Goal: Register for event/course

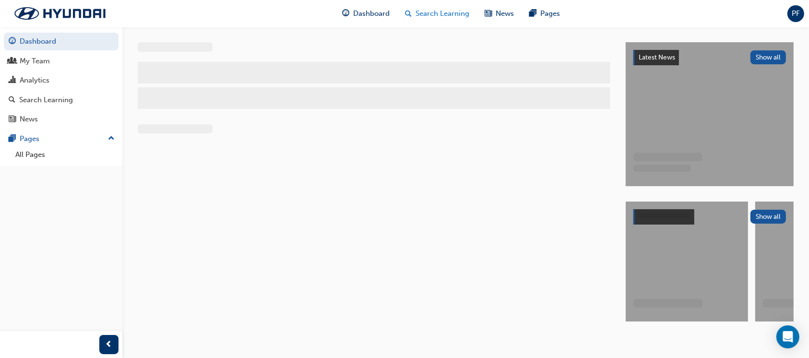
click at [449, 17] on span "Search Learning" at bounding box center [443, 13] width 54 height 11
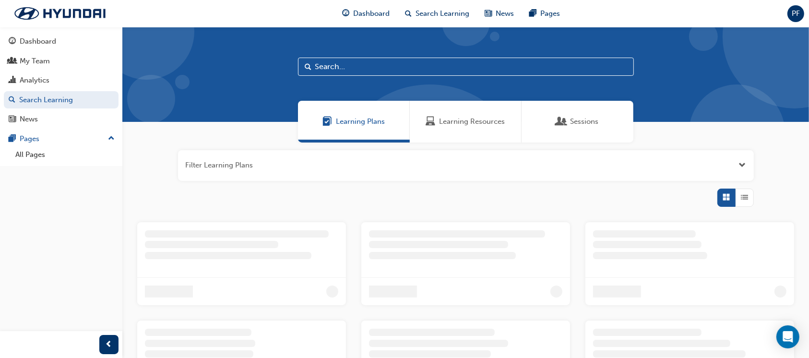
click at [456, 130] on div "Learning Resources" at bounding box center [466, 122] width 112 height 42
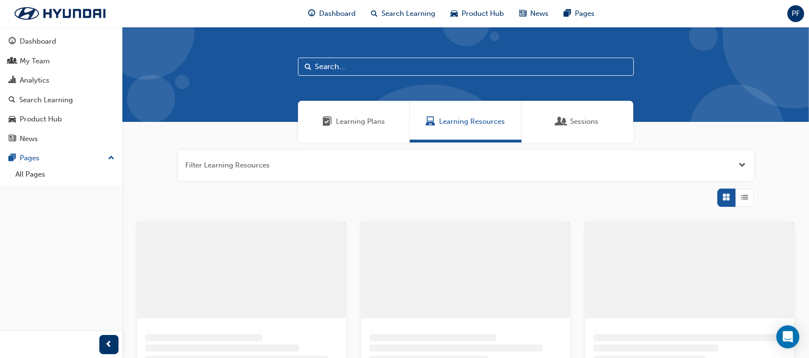
click at [306, 64] on span "Search" at bounding box center [308, 66] width 7 height 11
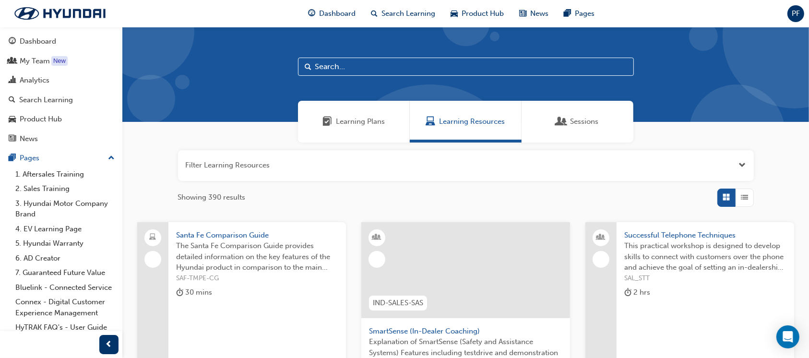
click at [315, 64] on input "text" at bounding box center [466, 67] width 336 height 18
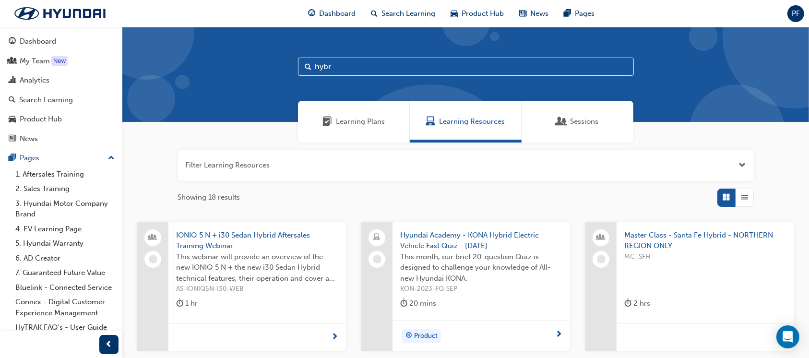
drag, startPoint x: 345, startPoint y: 62, endPoint x: 298, endPoint y: 64, distance: 47.5
click at [298, 64] on input "hybr" at bounding box center [466, 67] width 336 height 18
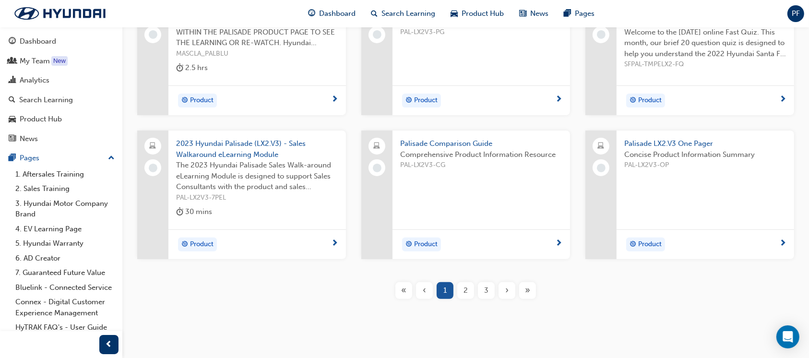
scroll to position [242, 0]
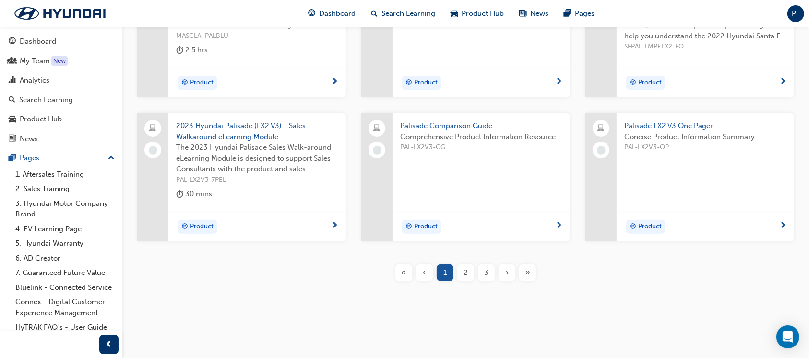
type input "palisade"
click at [463, 276] on div "2" at bounding box center [465, 272] width 17 height 17
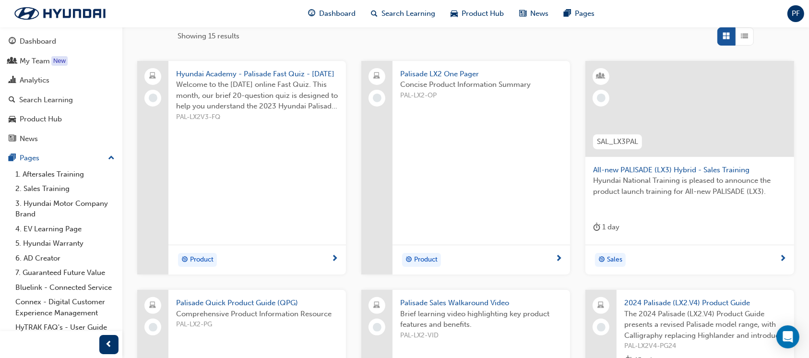
scroll to position [179, 0]
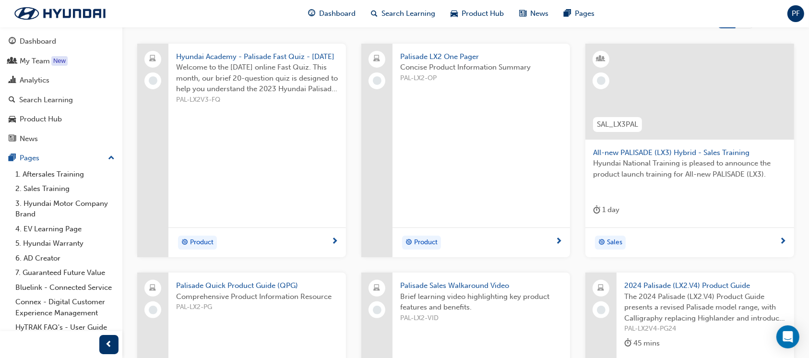
click at [649, 167] on span "Hyundai National Training is pleased to announce the product launch training fo…" at bounding box center [689, 169] width 193 height 22
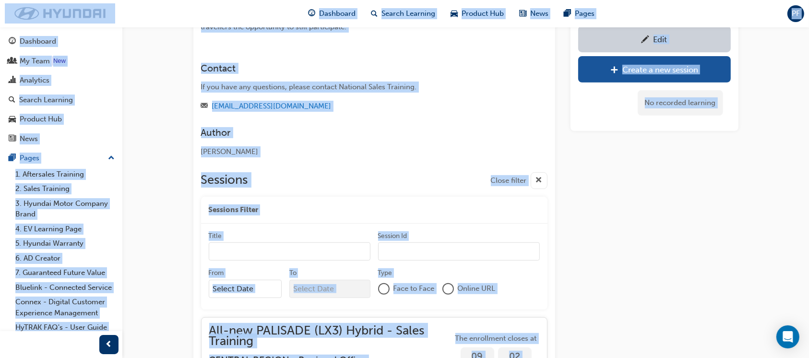
scroll to position [415, 0]
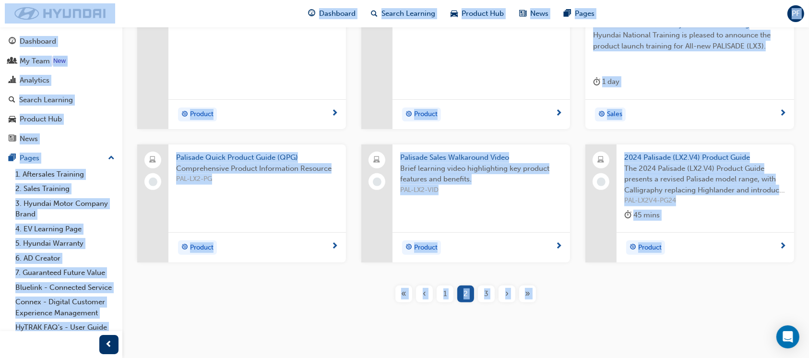
scroll to position [115, 0]
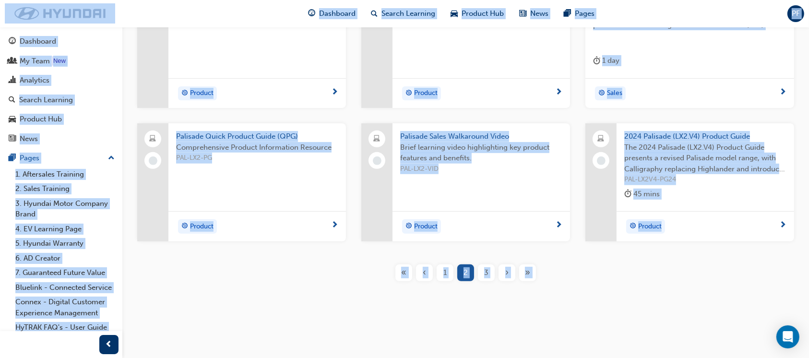
click at [488, 274] on span "3" at bounding box center [486, 272] width 4 height 11
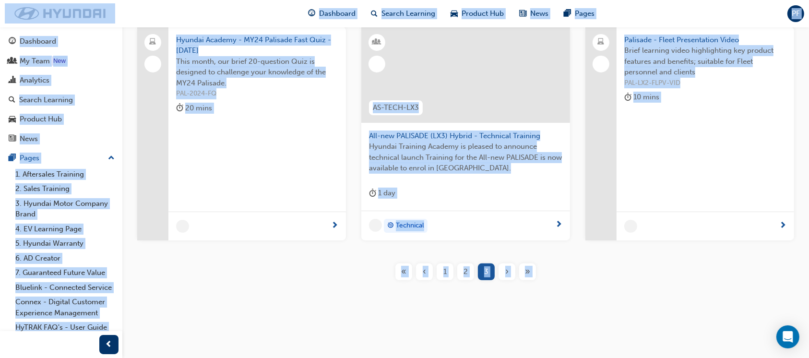
scroll to position [195, 0]
click at [436, 144] on span "Hyundai Training Academy is pleased to announce technical launch Training for t…" at bounding box center [465, 158] width 193 height 33
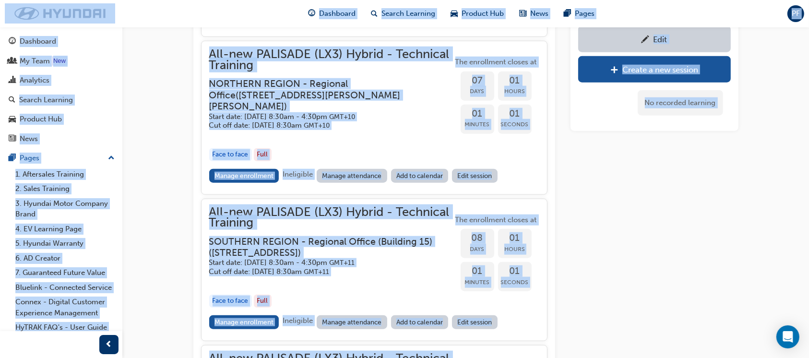
scroll to position [1034, 0]
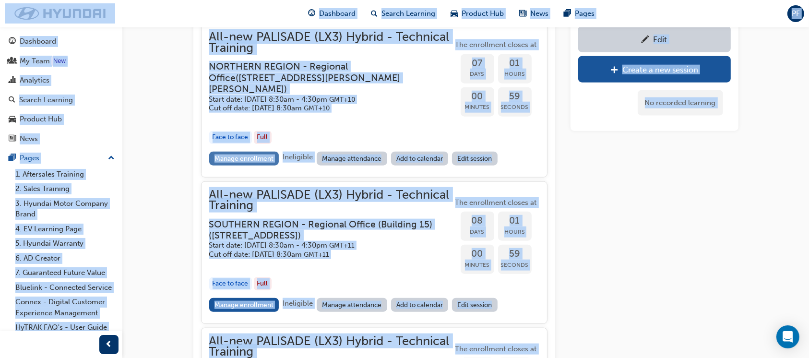
click at [234, 166] on link "Manage enrollment" at bounding box center [244, 159] width 70 height 14
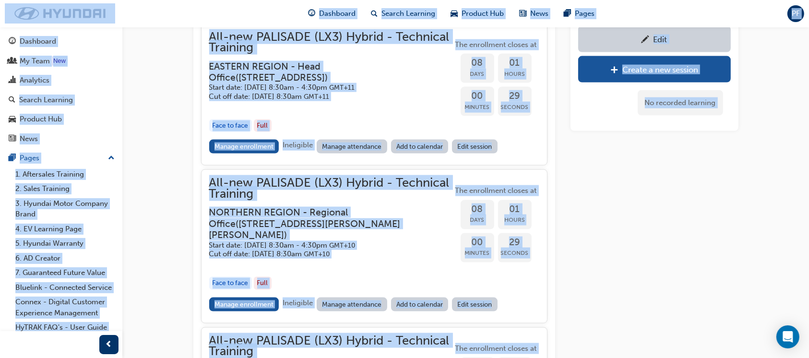
scroll to position [1418, 0]
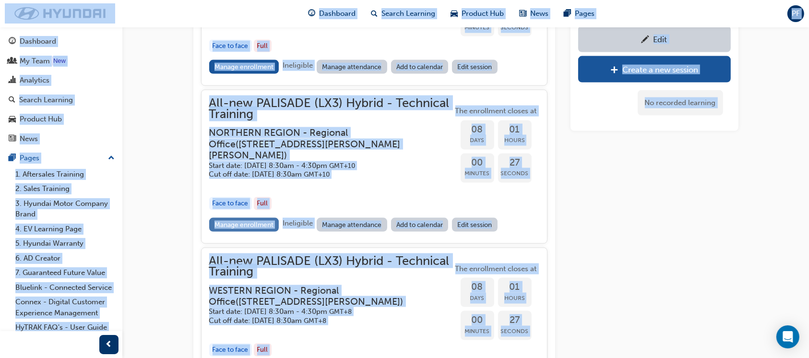
click at [256, 232] on link "Manage enrollment" at bounding box center [244, 225] width 70 height 14
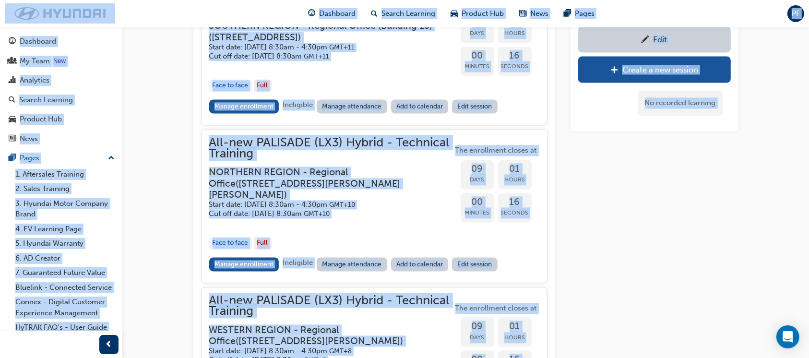
scroll to position [1994, 0]
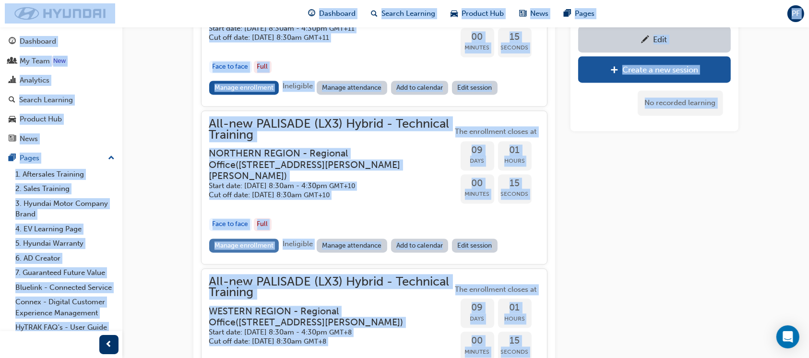
click at [259, 252] on link "Manage enrollment" at bounding box center [244, 245] width 70 height 14
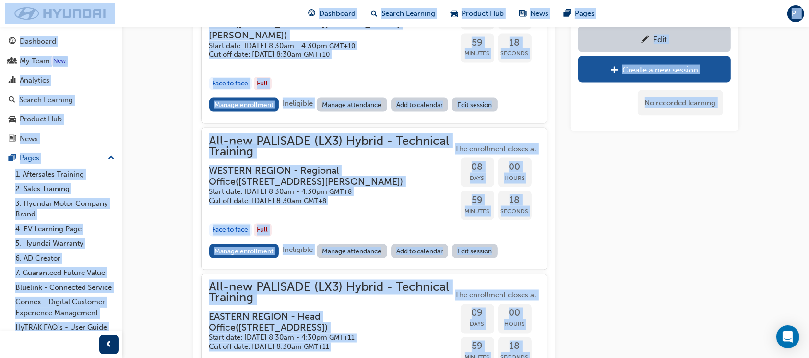
scroll to position [1474, 0]
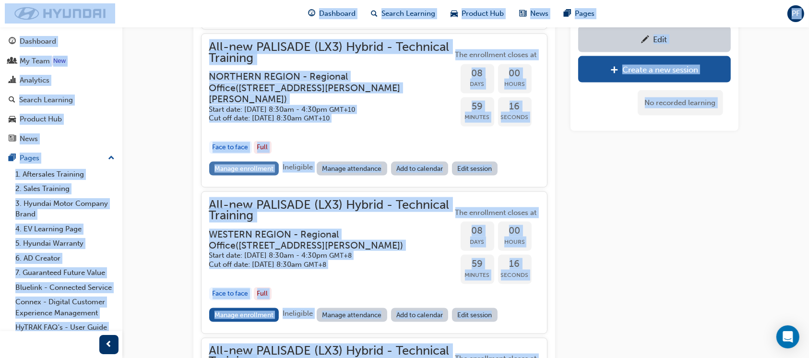
click at [249, 176] on link "Manage enrollment" at bounding box center [244, 169] width 70 height 14
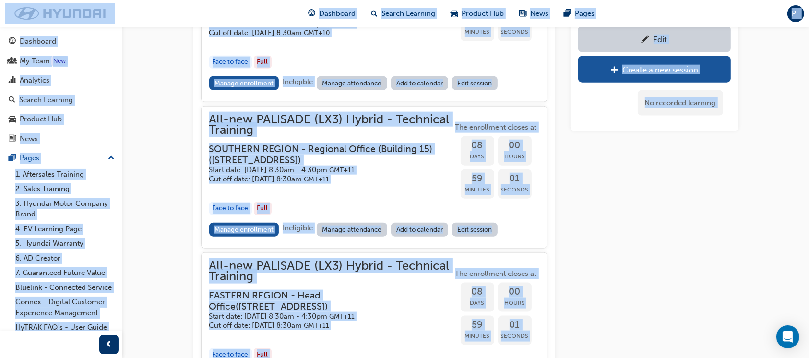
scroll to position [1026, 0]
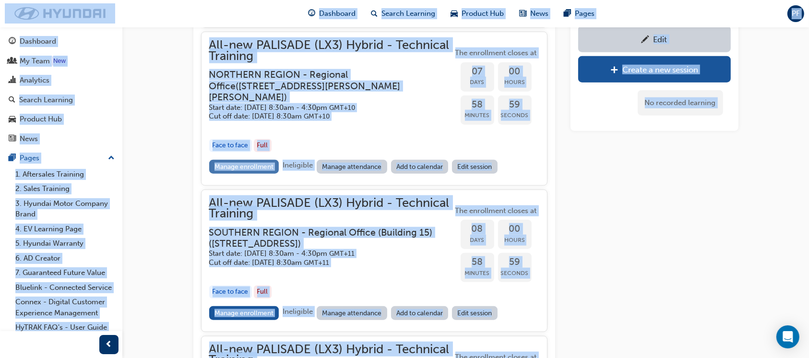
click at [223, 174] on link "Manage enrollment" at bounding box center [244, 167] width 70 height 14
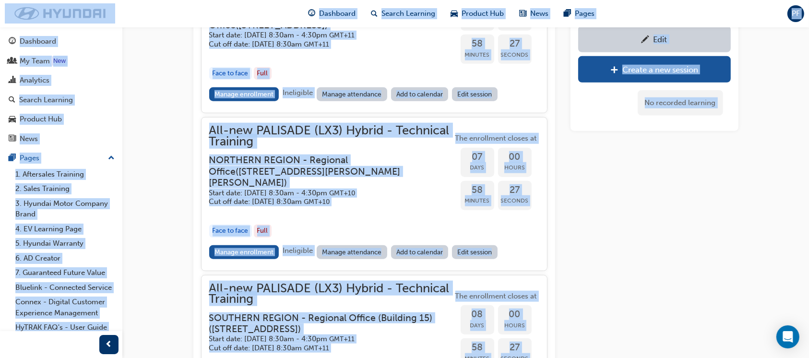
scroll to position [960, 0]
